Goal: Navigation & Orientation: Find specific page/section

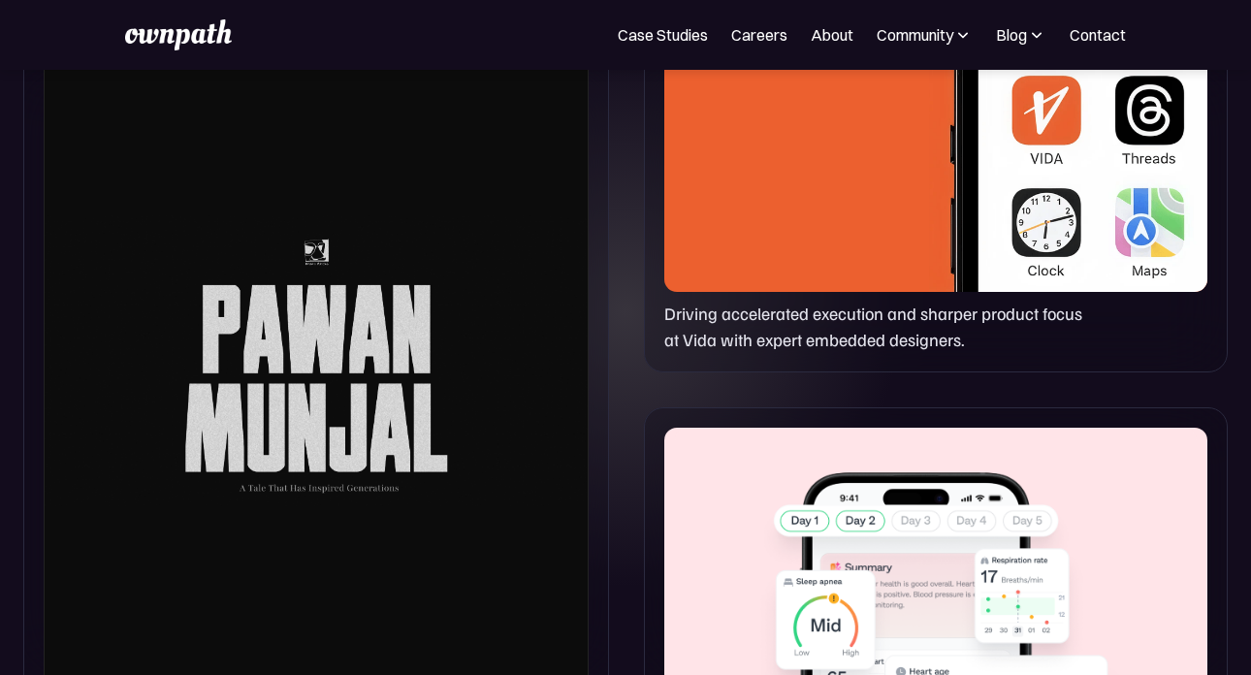
scroll to position [1146, 0]
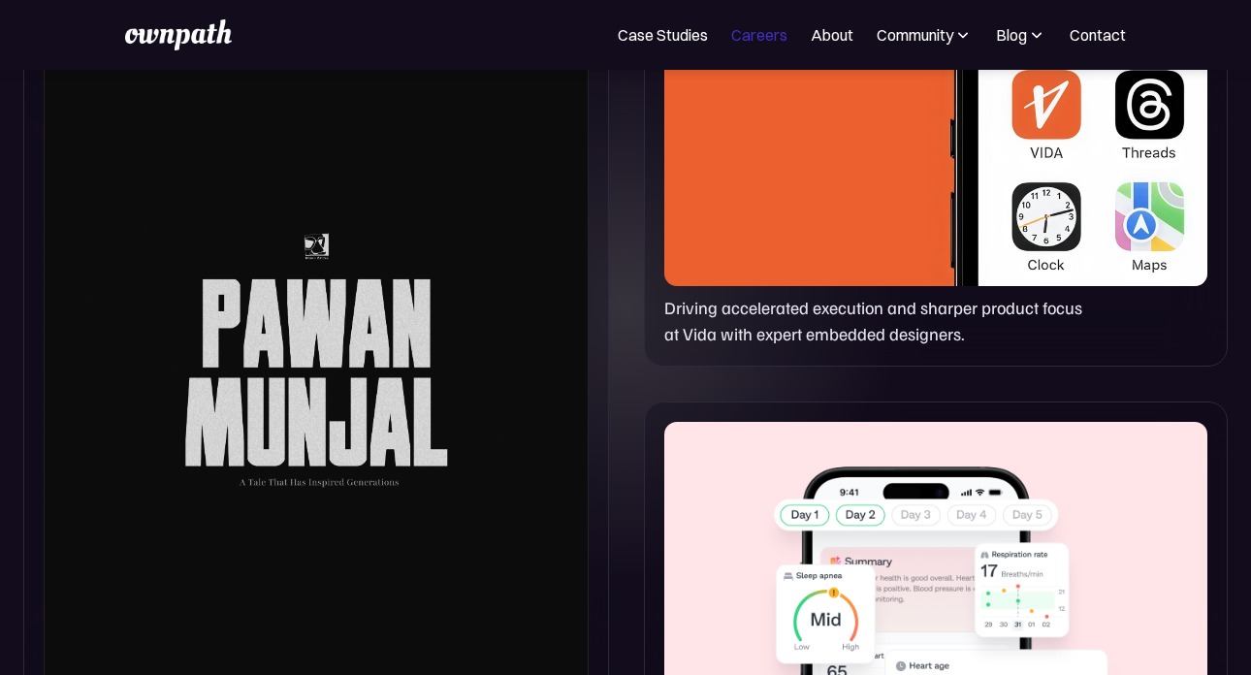
click at [774, 39] on link "Careers" at bounding box center [759, 34] width 56 height 23
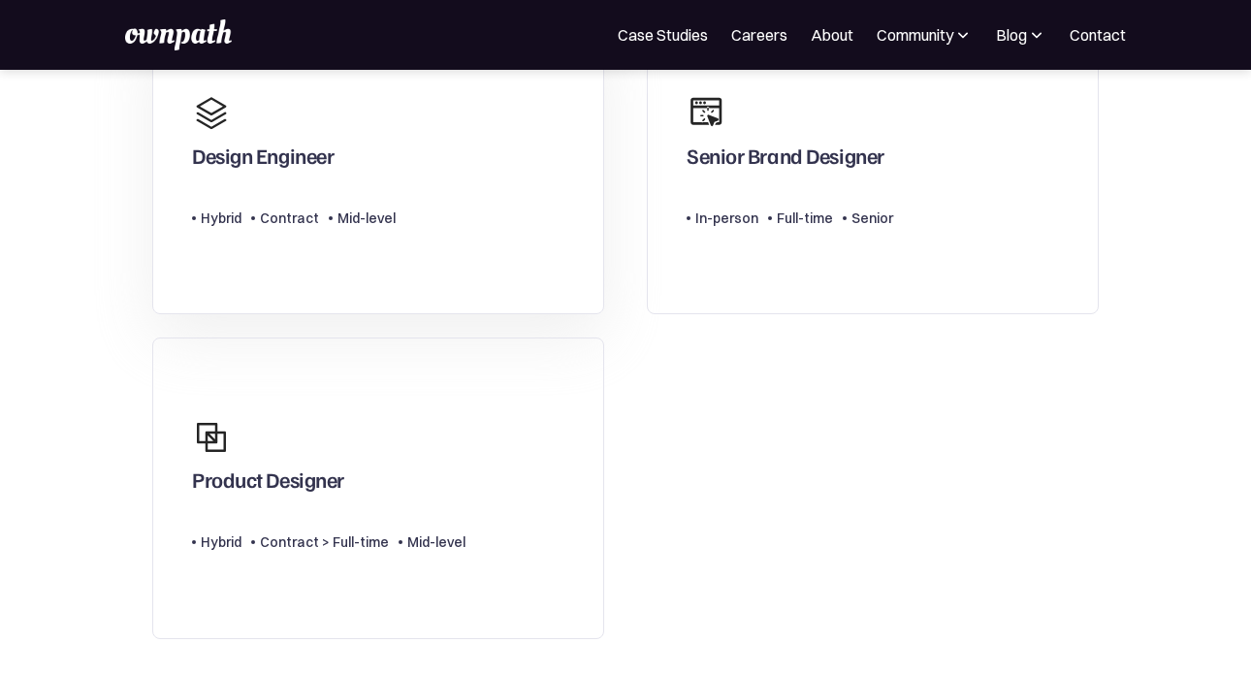
scroll to position [213, 0]
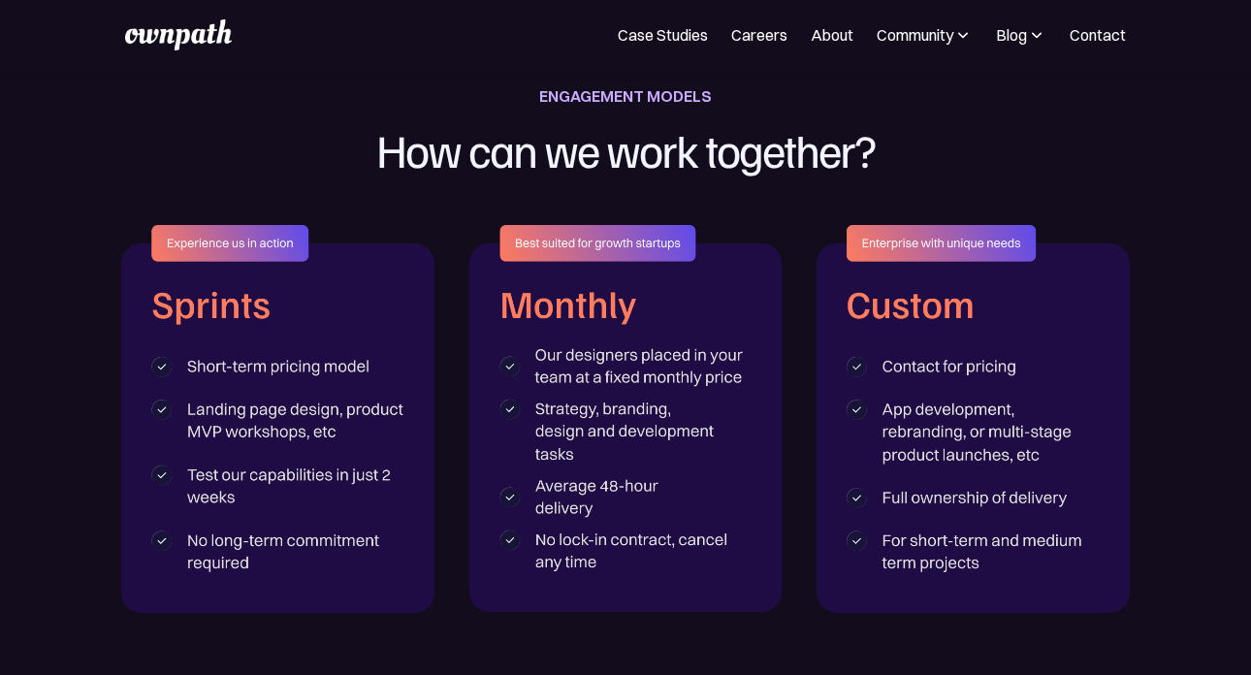
scroll to position [2966, 0]
